Goal: Information Seeking & Learning: Find specific fact

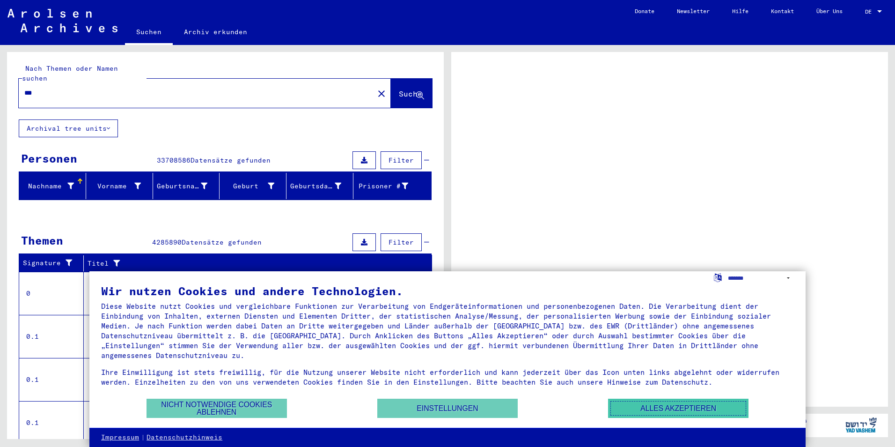
click at [651, 408] on button "Alles akzeptieren" at bounding box center [678, 407] width 140 height 19
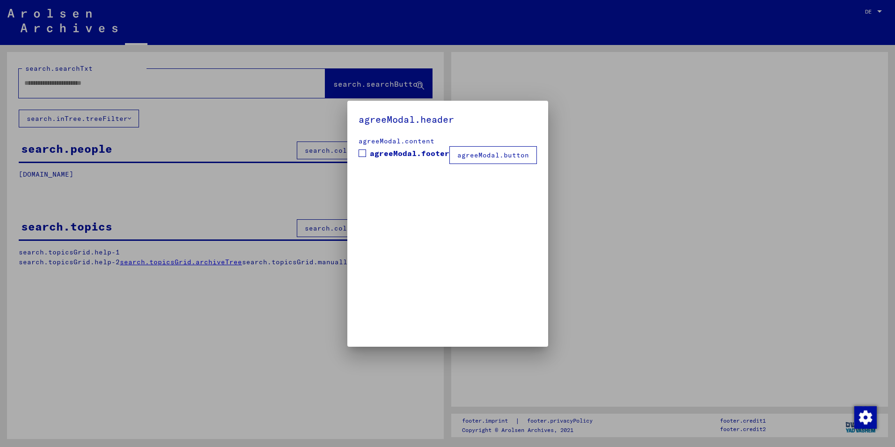
type input "***"
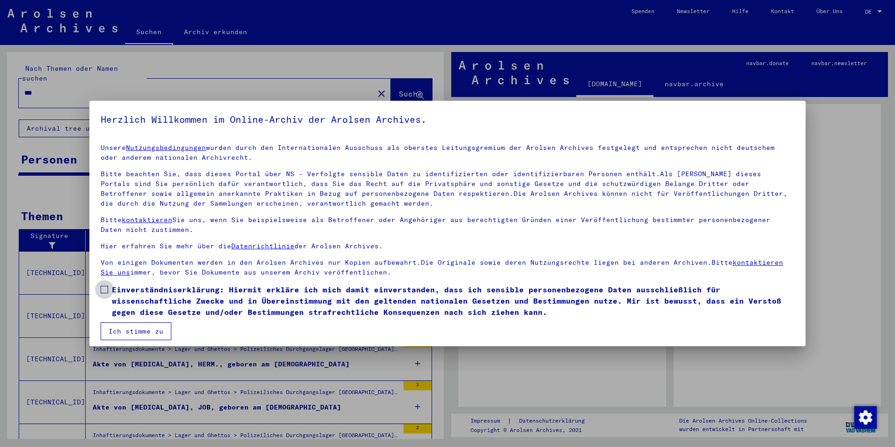
click at [101, 289] on span at bounding box center [104, 289] width 7 height 7
click at [114, 332] on button "Ich stimme zu" at bounding box center [136, 331] width 71 height 18
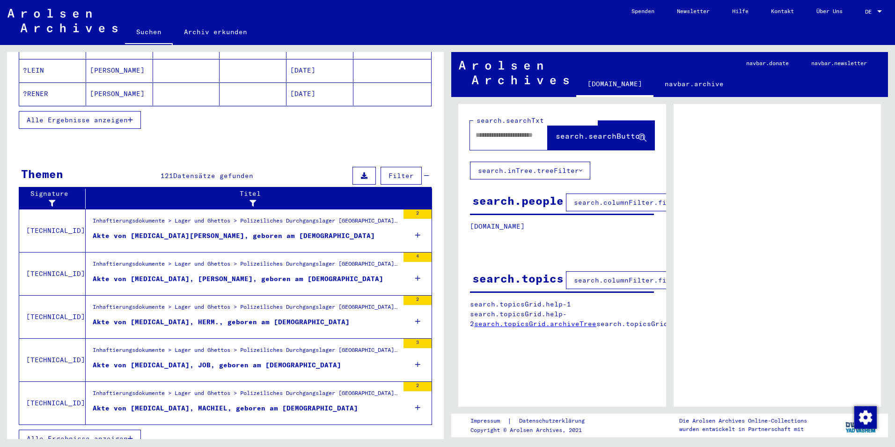
scroll to position [214, 0]
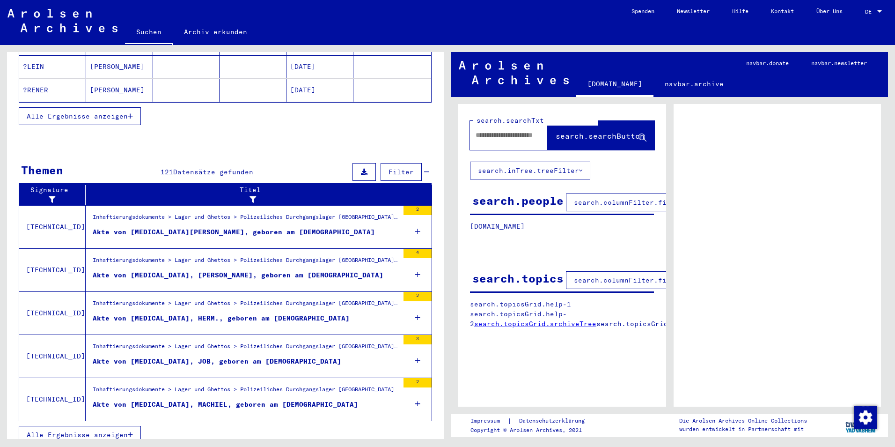
click at [89, 430] on span "Alle Ergebnisse anzeigen" at bounding box center [77, 434] width 101 height 8
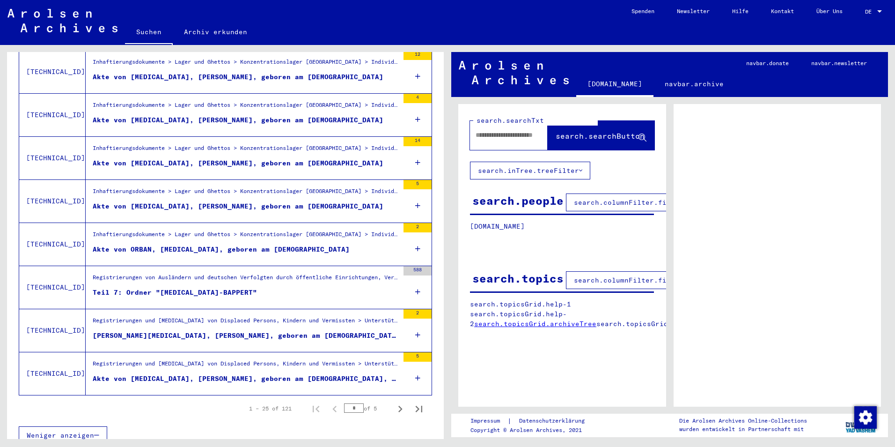
scroll to position [930, 0]
click at [394, 402] on icon "Next page" at bounding box center [400, 408] width 13 height 13
type input "*"
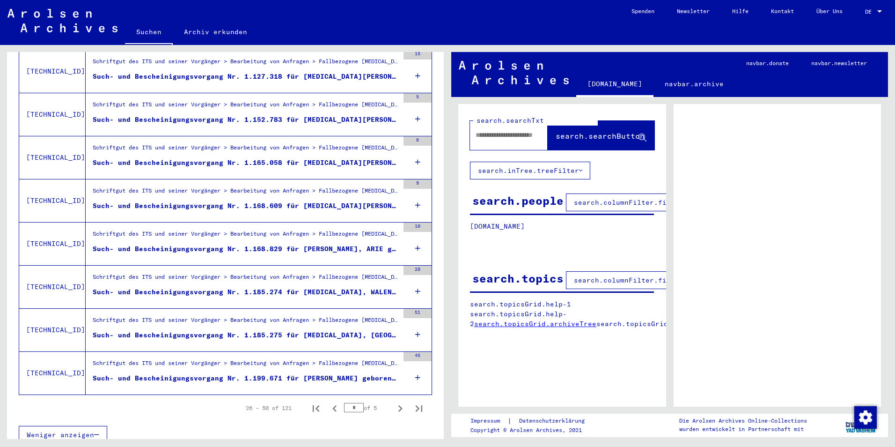
click at [235, 201] on div "Such- und Bescheinigungsvorgang Nr. 1.168.609 für [MEDICAL_DATA][PERSON_NAME] g…" at bounding box center [246, 206] width 306 height 10
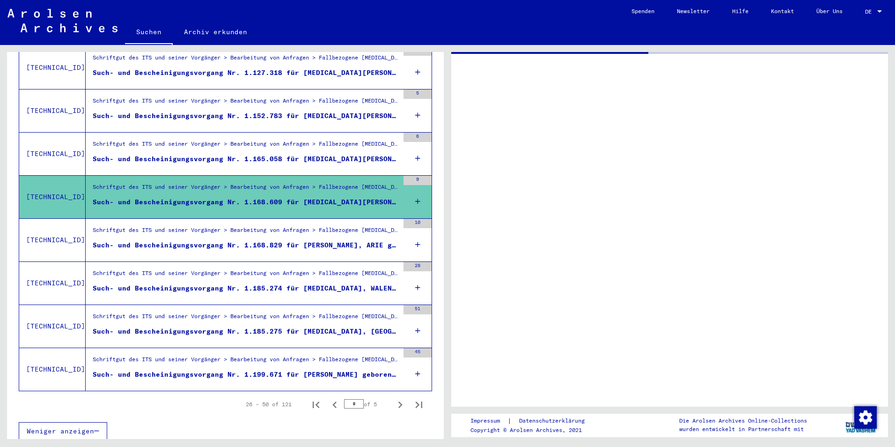
scroll to position [927, 0]
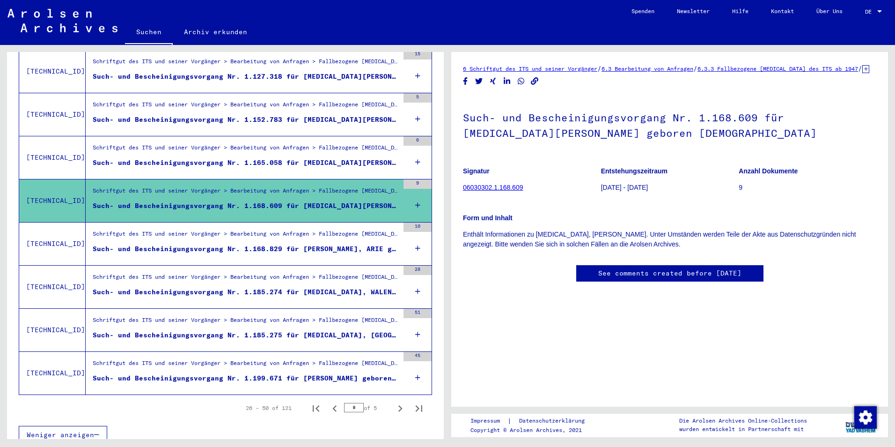
click at [496, 191] on link "06030302.1.168.609" at bounding box center [493, 186] width 60 height 7
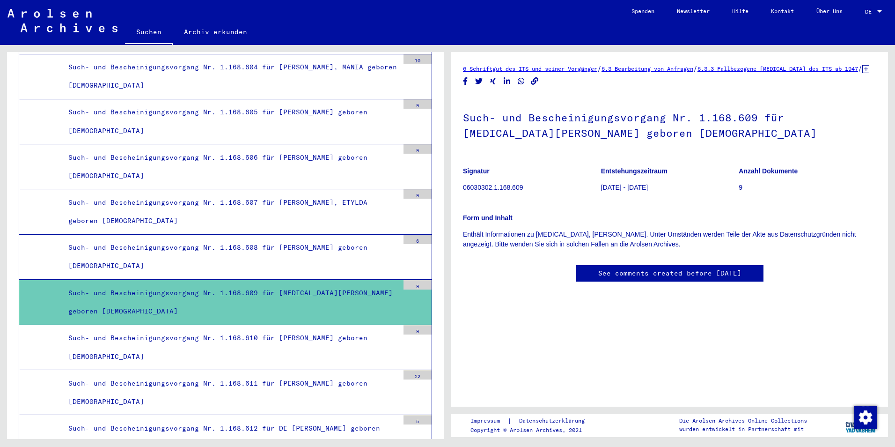
scroll to position [18058, 0]
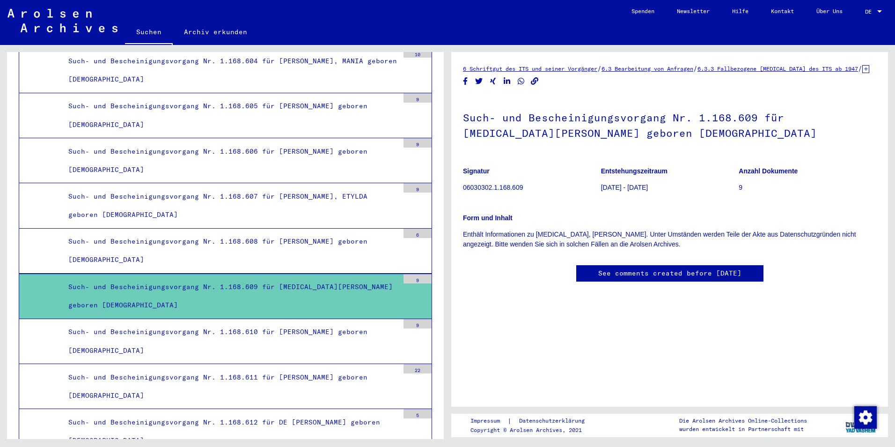
click at [218, 285] on div "Such- und Bescheinigungsvorgang Nr. 1.168.609 für [MEDICAL_DATA][PERSON_NAME] g…" at bounding box center [229, 296] width 337 height 37
click at [360, 300] on div "Such- und Bescheinigungsvorgang Nr. 1.168.609 für [MEDICAL_DATA][PERSON_NAME] g…" at bounding box center [229, 296] width 337 height 37
